Goal: Communication & Community: Share content

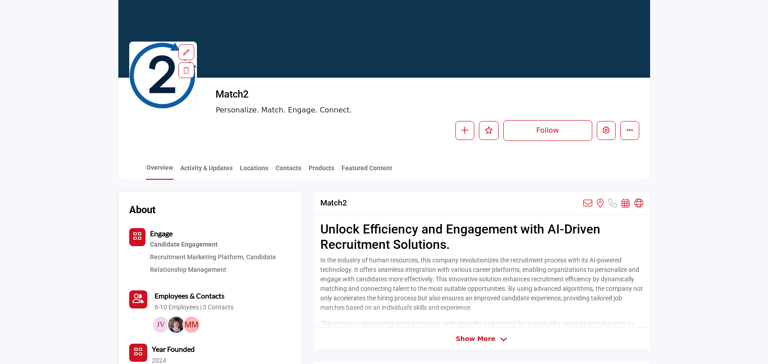
scroll to position [30, 0]
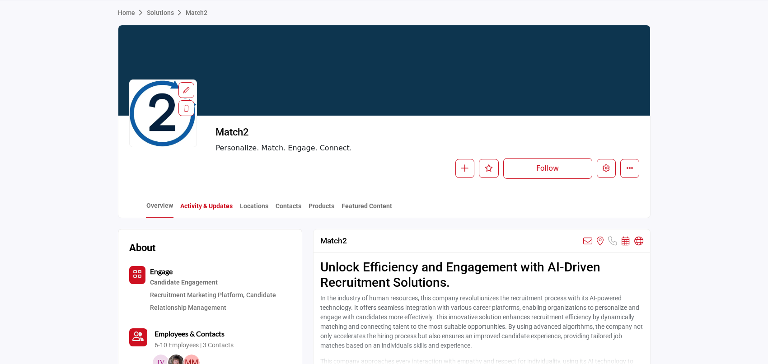
click at [225, 208] on link "Activity & Updates" at bounding box center [206, 210] width 53 height 16
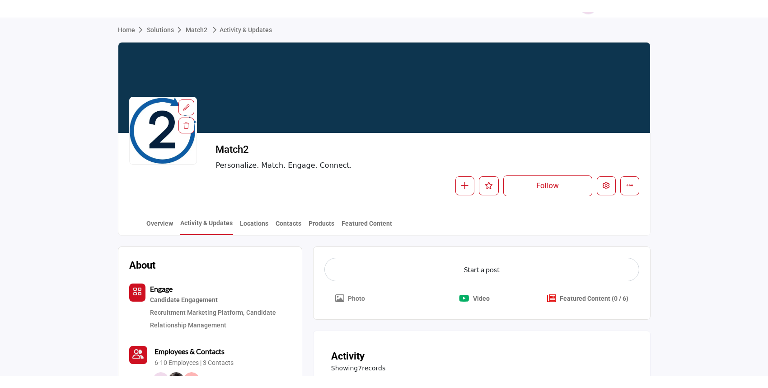
scroll to position [41, 0]
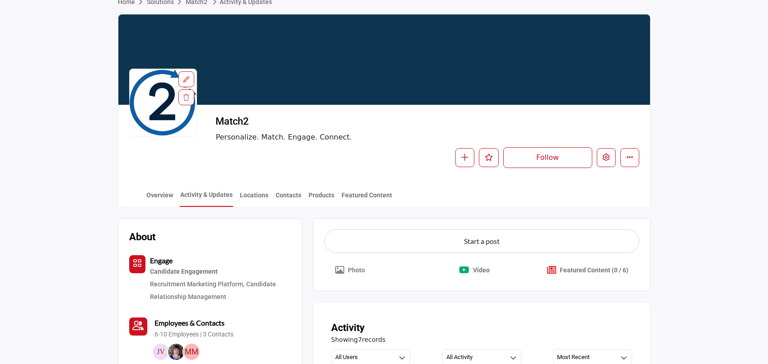
click at [345, 272] on button "Photo" at bounding box center [350, 270] width 52 height 20
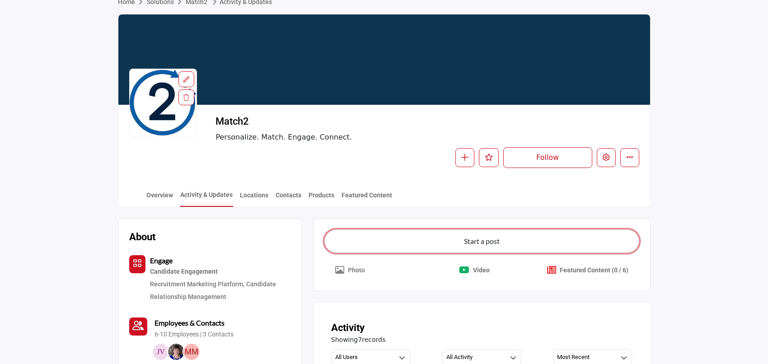
click at [393, 240] on button "Start a post" at bounding box center [481, 241] width 315 height 23
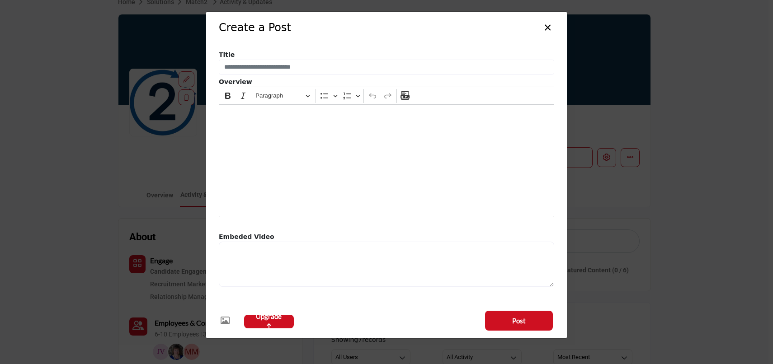
click at [226, 322] on icon "button" at bounding box center [225, 320] width 9 height 9
click at [546, 31] on button "×" at bounding box center [547, 26] width 13 height 17
